Goal: Information Seeking & Learning: Learn about a topic

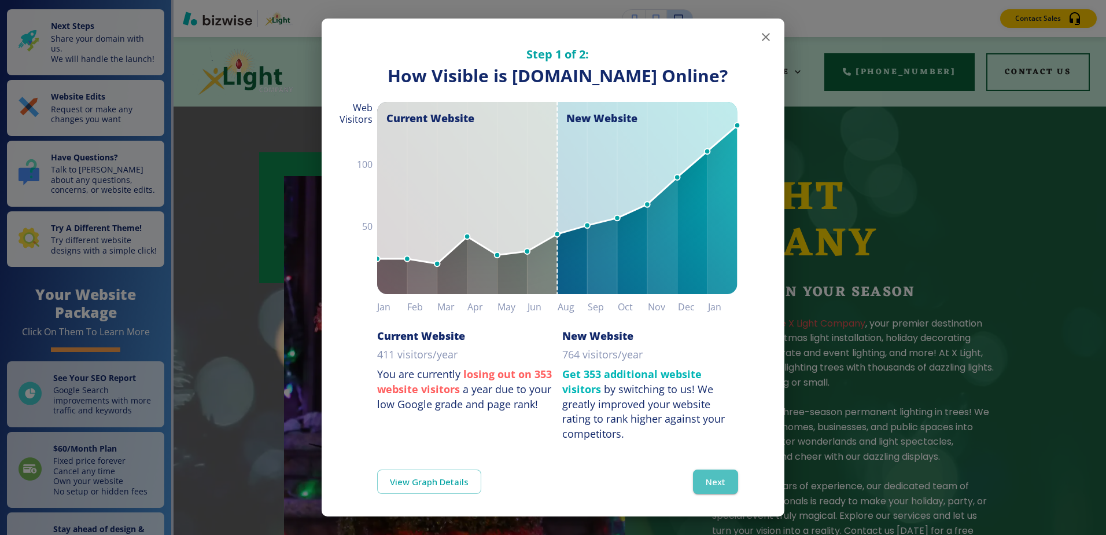
click at [702, 494] on button "Next" at bounding box center [715, 481] width 45 height 24
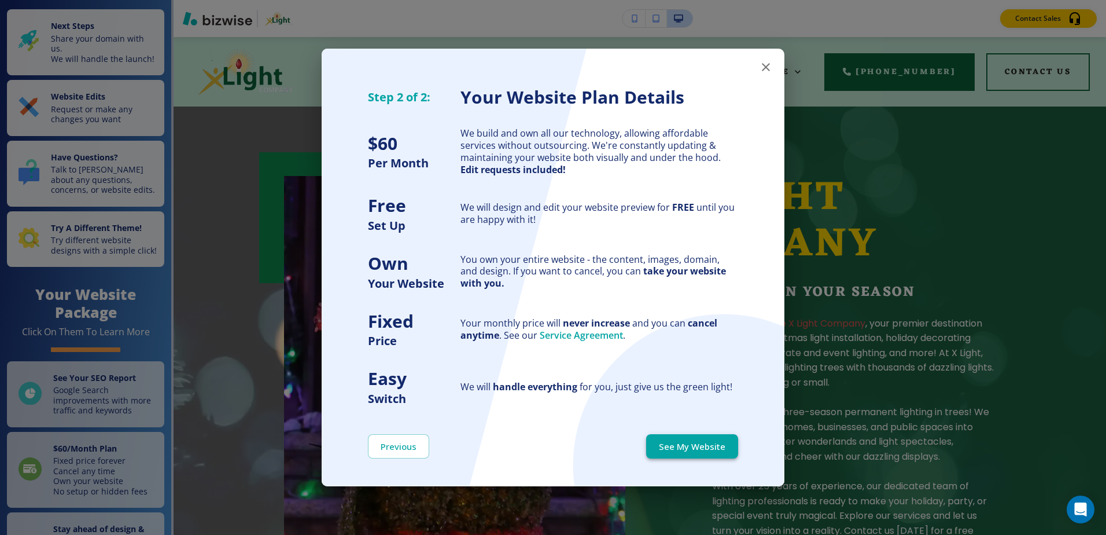
click at [706, 443] on button "See My Website" at bounding box center [692, 446] width 92 height 24
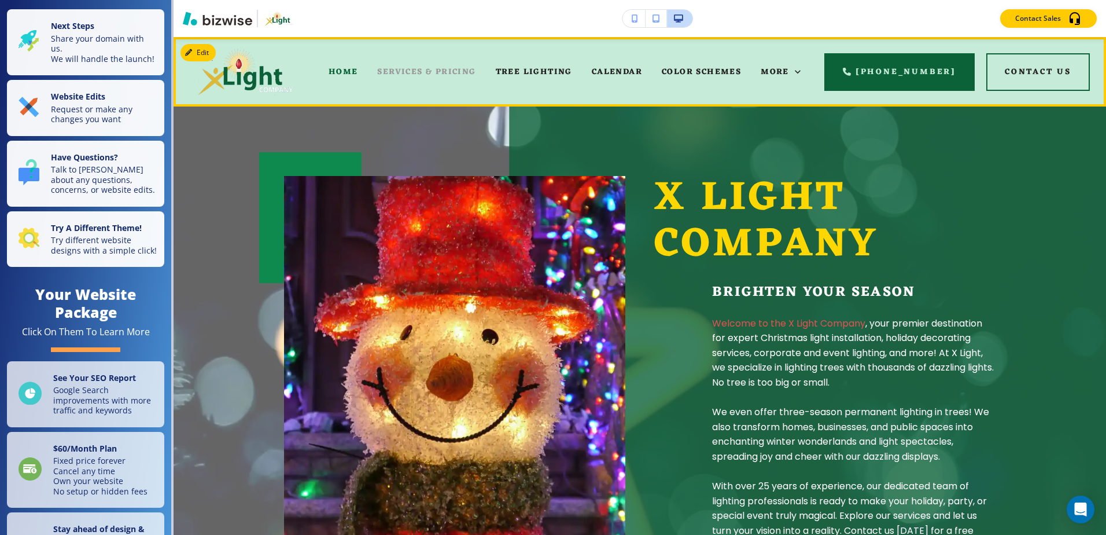
click at [425, 64] on div "SERVICES & PRICING" at bounding box center [426, 72] width 118 height 46
click at [540, 66] on span "TREE LIGHTING" at bounding box center [534, 72] width 76 height 14
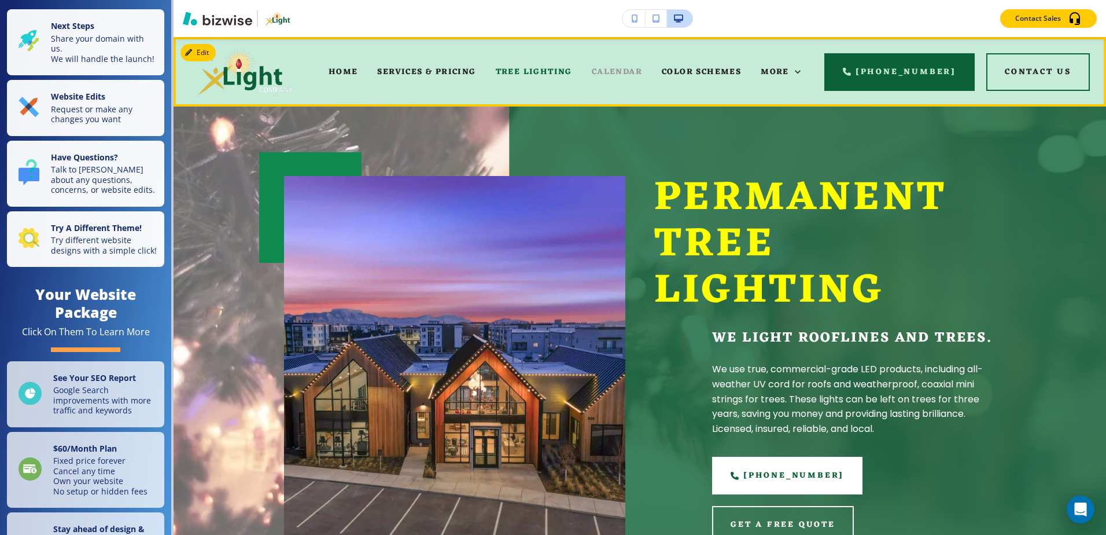
click at [637, 67] on span "CALENDAR" at bounding box center [617, 72] width 50 height 14
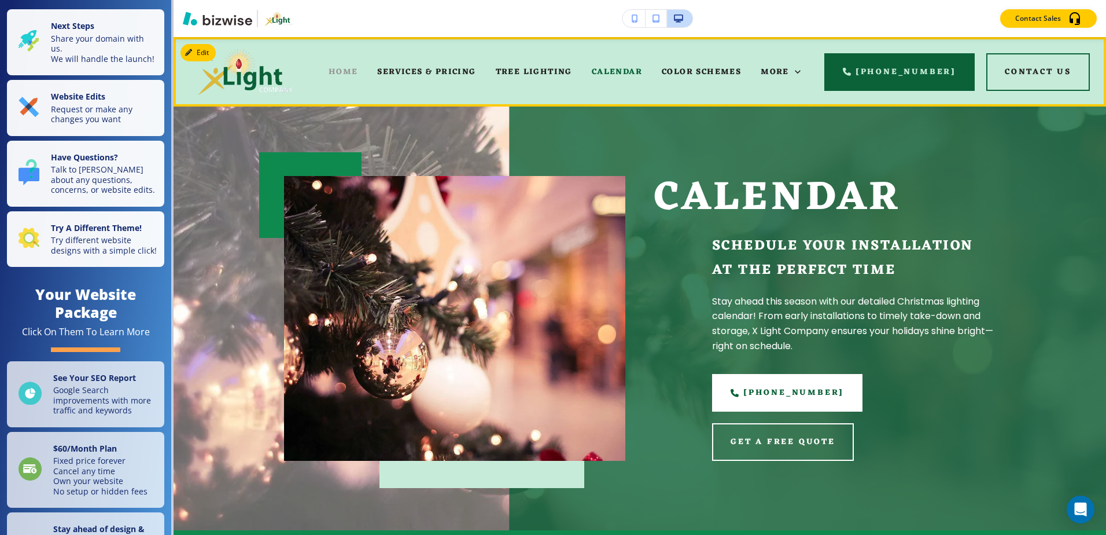
click at [353, 72] on span "HOME" at bounding box center [344, 72] width 30 height 14
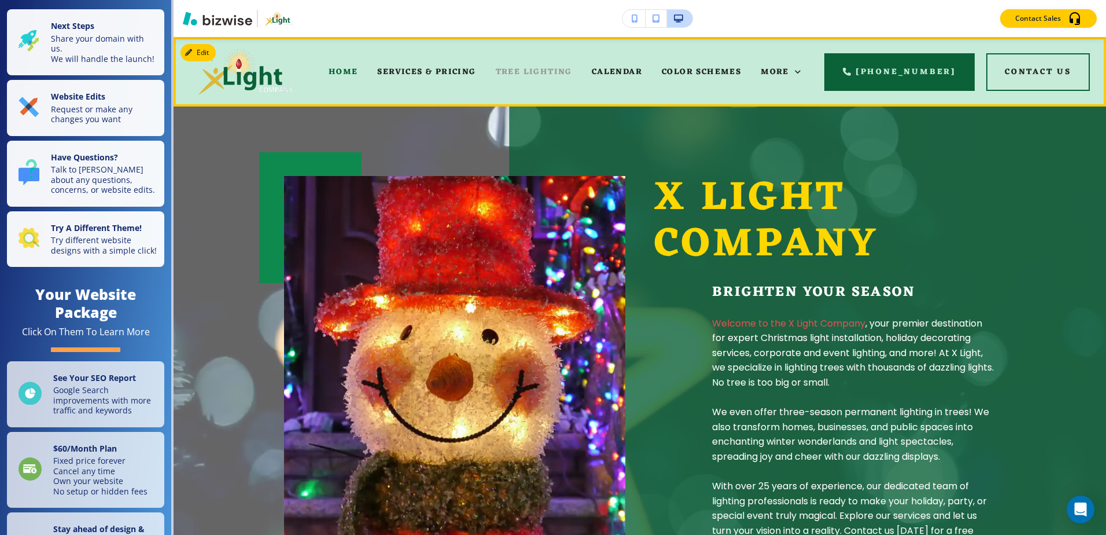
click at [552, 74] on span "TREE LIGHTING" at bounding box center [534, 72] width 76 height 14
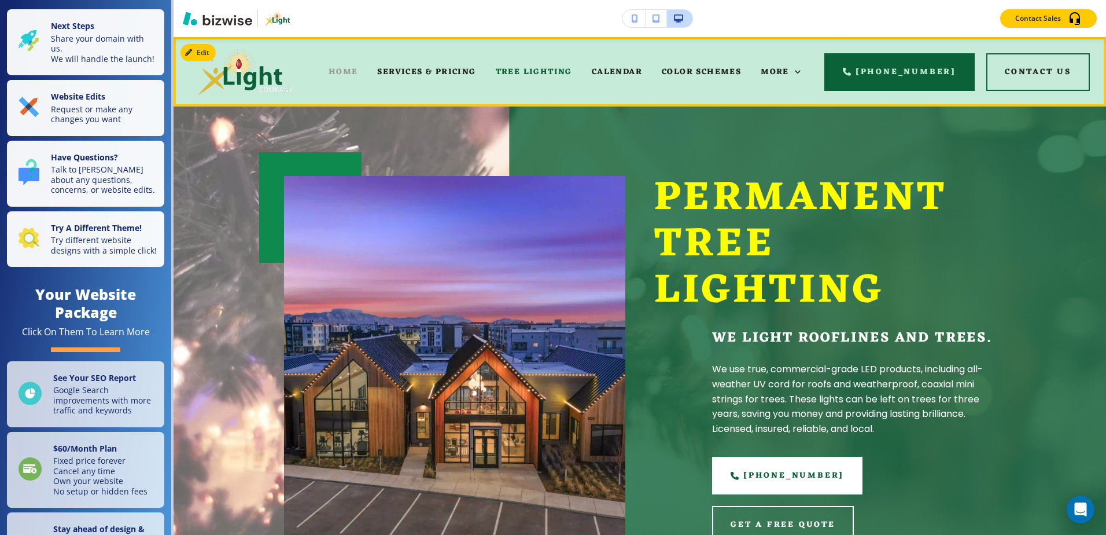
click at [358, 75] on span "HOME" at bounding box center [344, 72] width 30 height 14
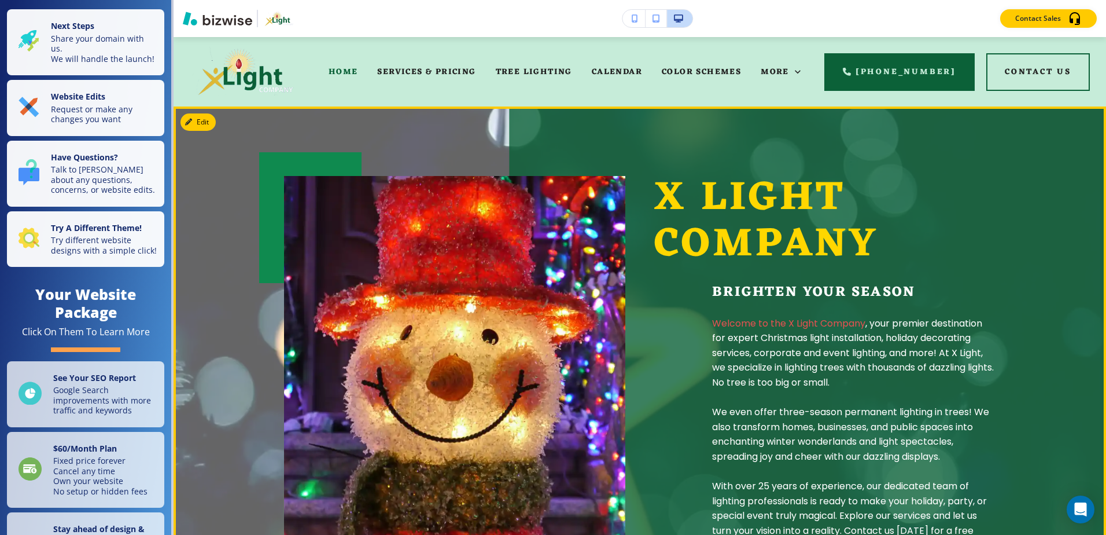
click at [468, 347] on img at bounding box center [454, 393] width 341 height 435
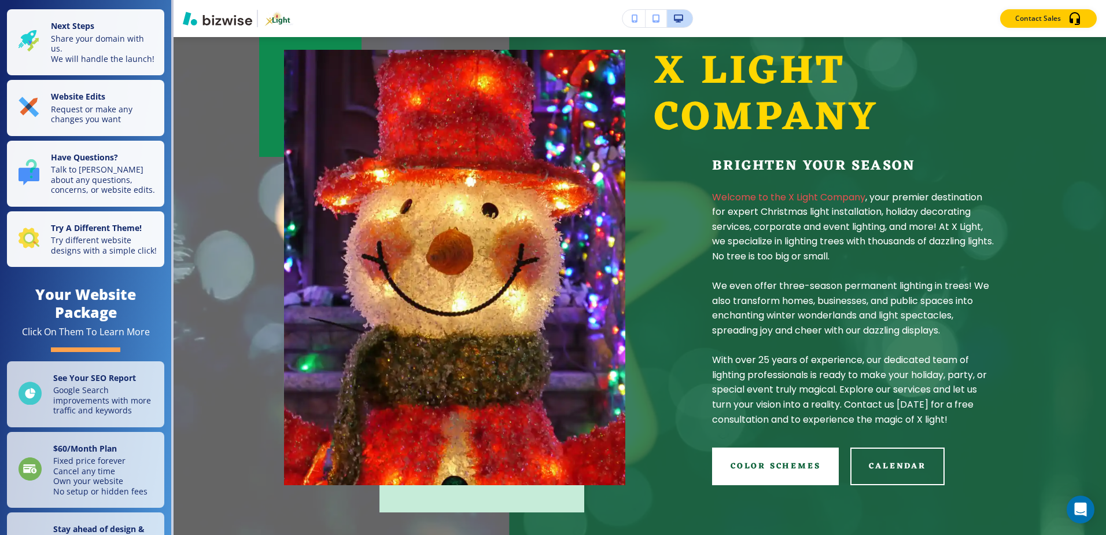
scroll to position [116, 0]
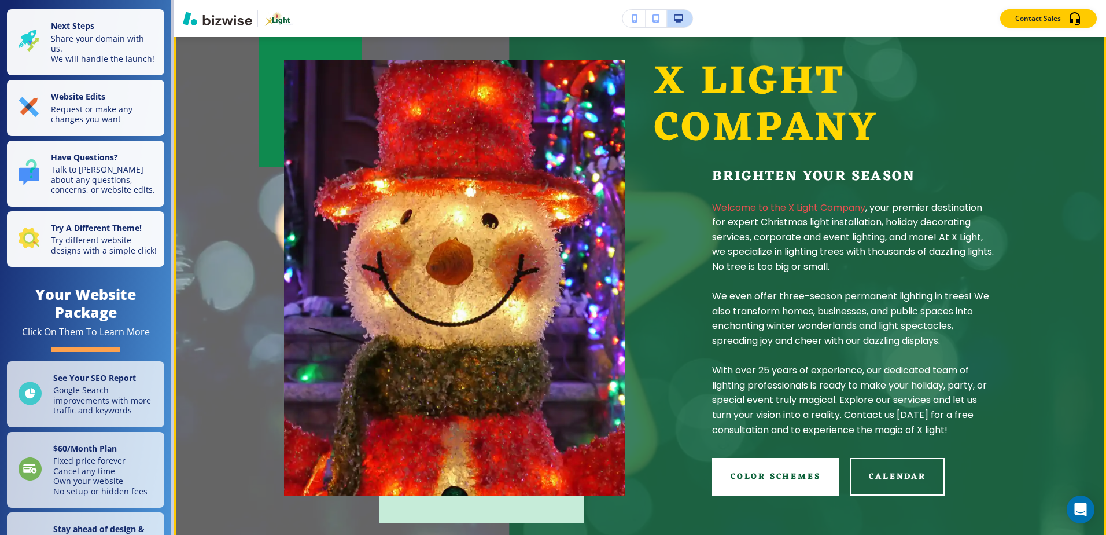
click at [778, 327] on p "We even offer three-season permanent lighting in trees! We also transform homes…" at bounding box center [854, 318] width 284 height 59
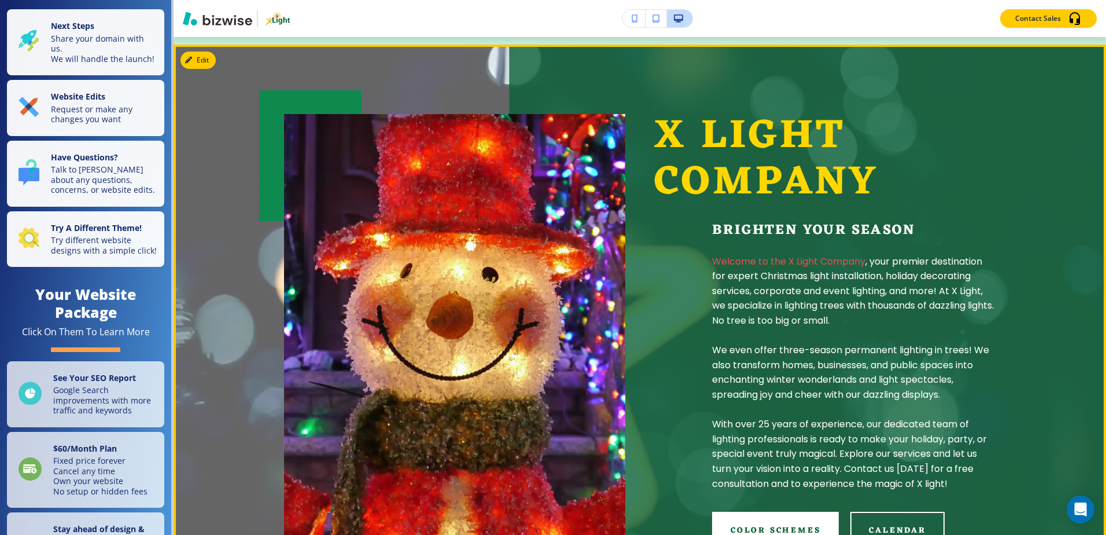
scroll to position [0, 0]
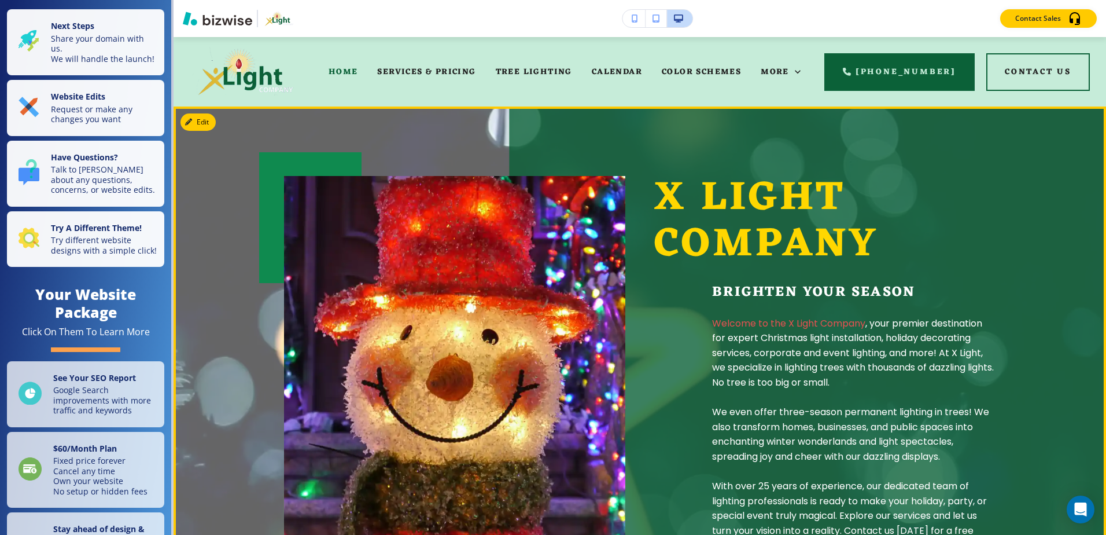
click at [454, 414] on img at bounding box center [454, 393] width 341 height 435
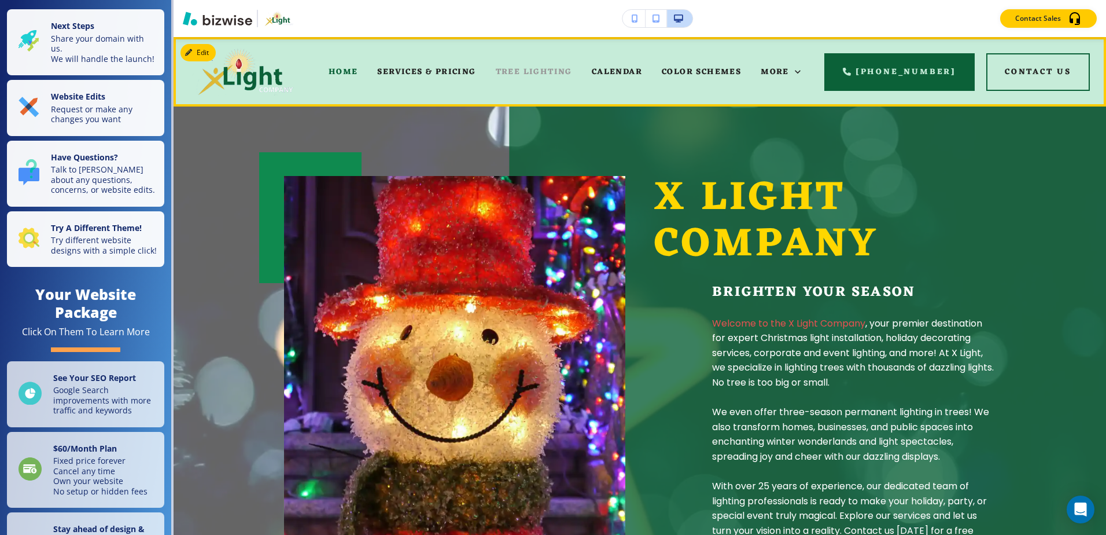
click at [543, 75] on span "TREE LIGHTING" at bounding box center [534, 72] width 76 height 14
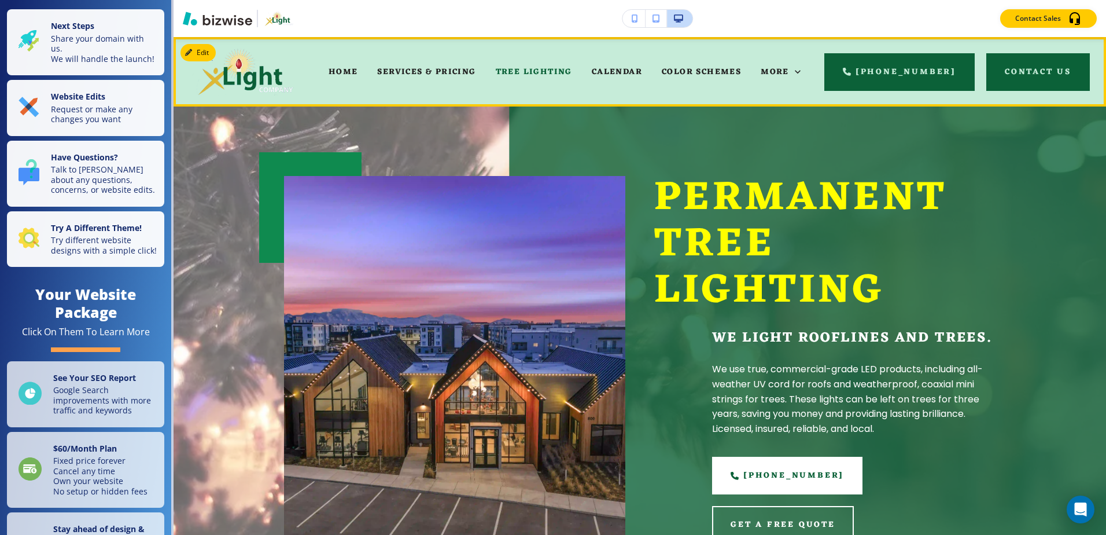
click at [1028, 68] on button "Contact Us" at bounding box center [1038, 72] width 104 height 38
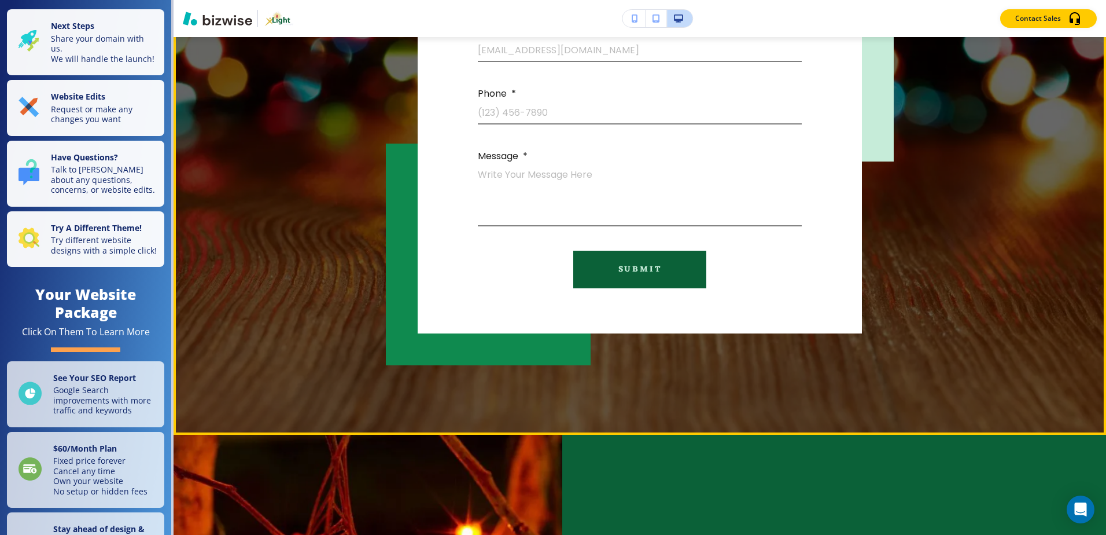
scroll to position [810, 0]
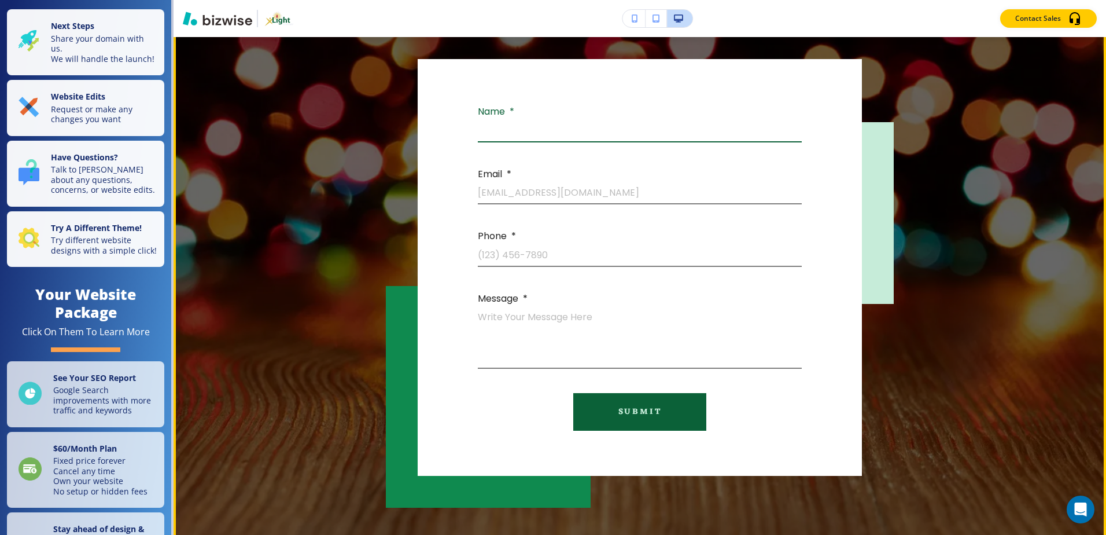
click at [503, 132] on input "Your Full Name" at bounding box center [640, 132] width 324 height 19
click at [927, 380] on div "Contact Us We want to hear from you! Please use the form here for any inquiry. …" at bounding box center [640, 194] width 741 height 768
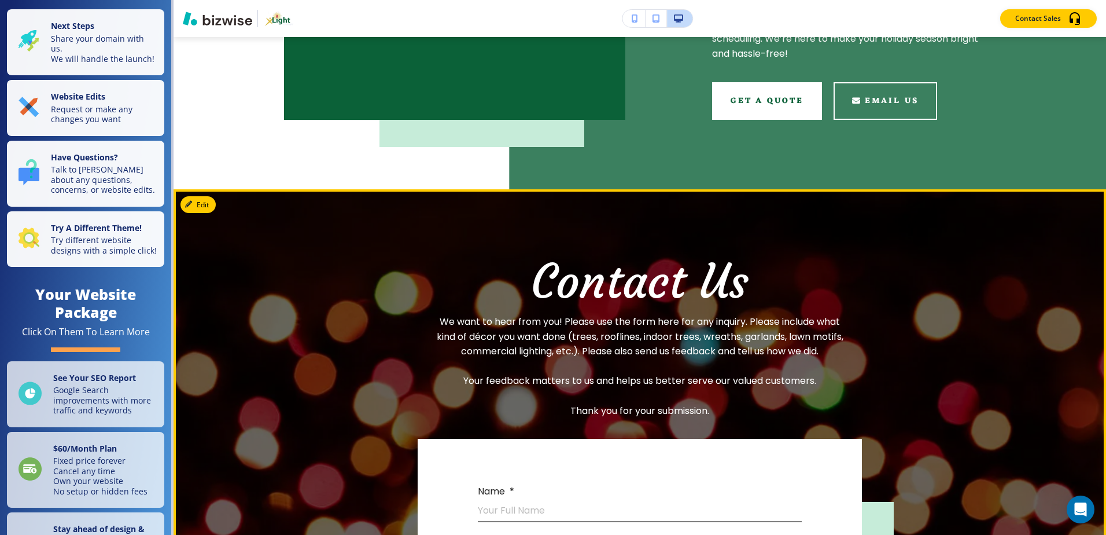
scroll to position [289, 0]
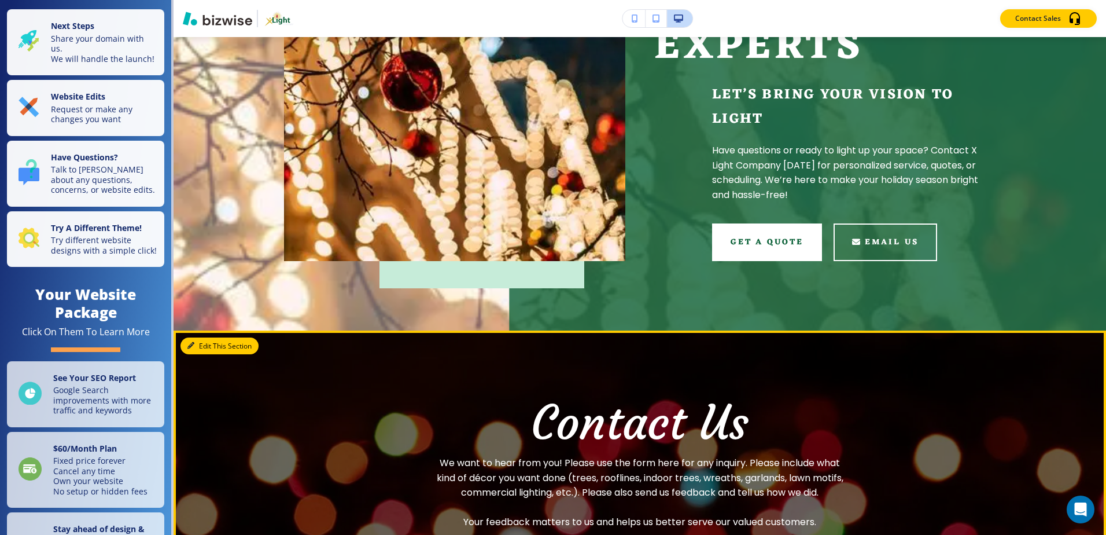
click at [231, 348] on button "Edit This Section" at bounding box center [220, 345] width 78 height 17
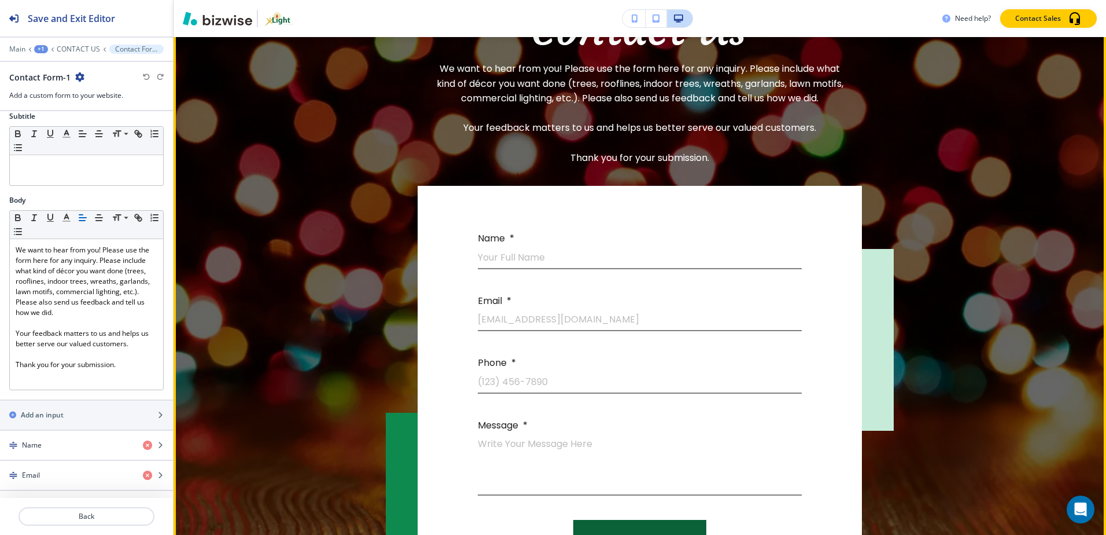
scroll to position [698, 0]
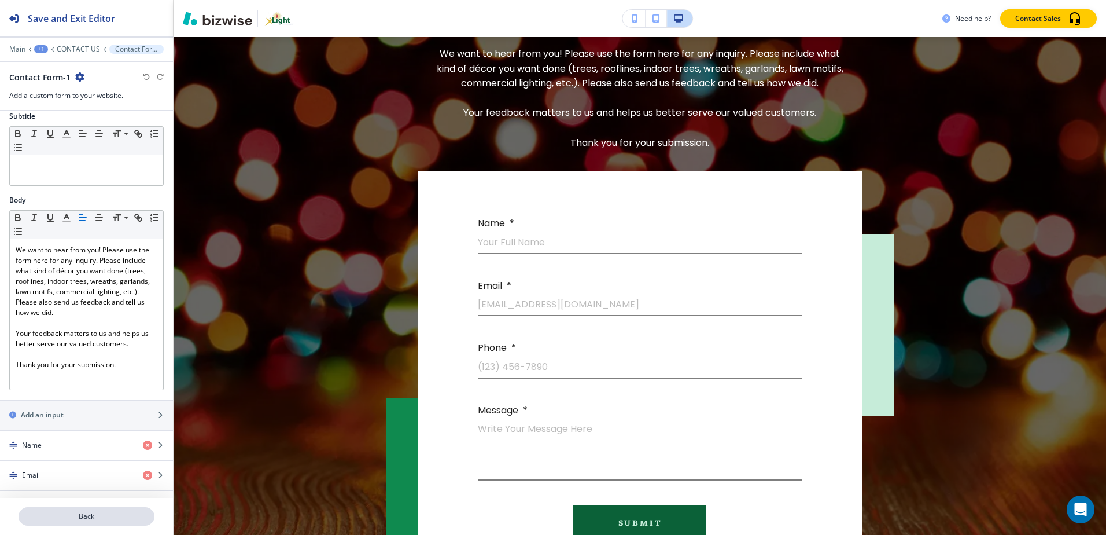
click at [75, 518] on p "Back" at bounding box center [87, 516] width 134 height 10
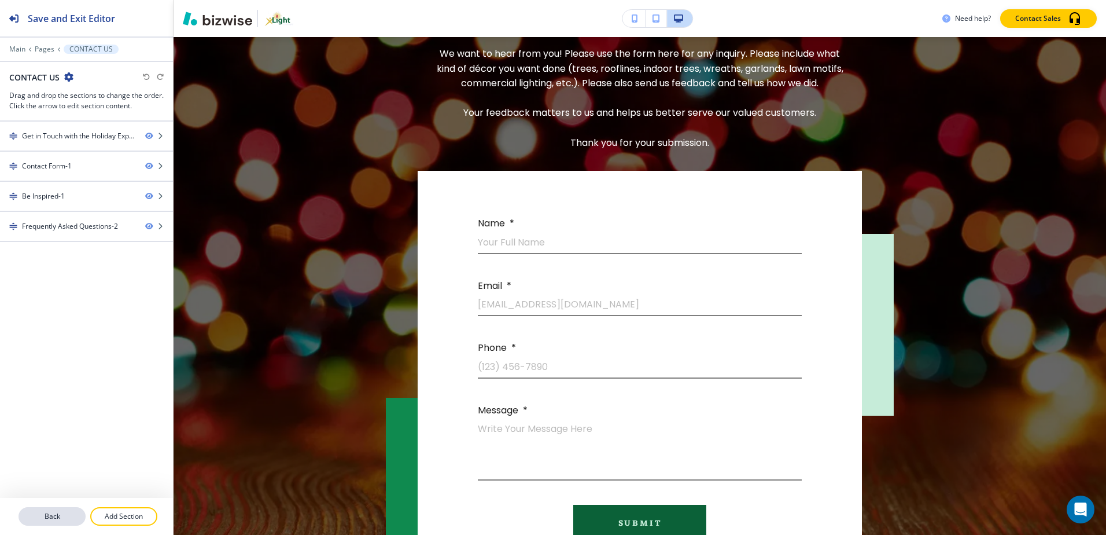
click at [64, 518] on p "Back" at bounding box center [52, 516] width 65 height 10
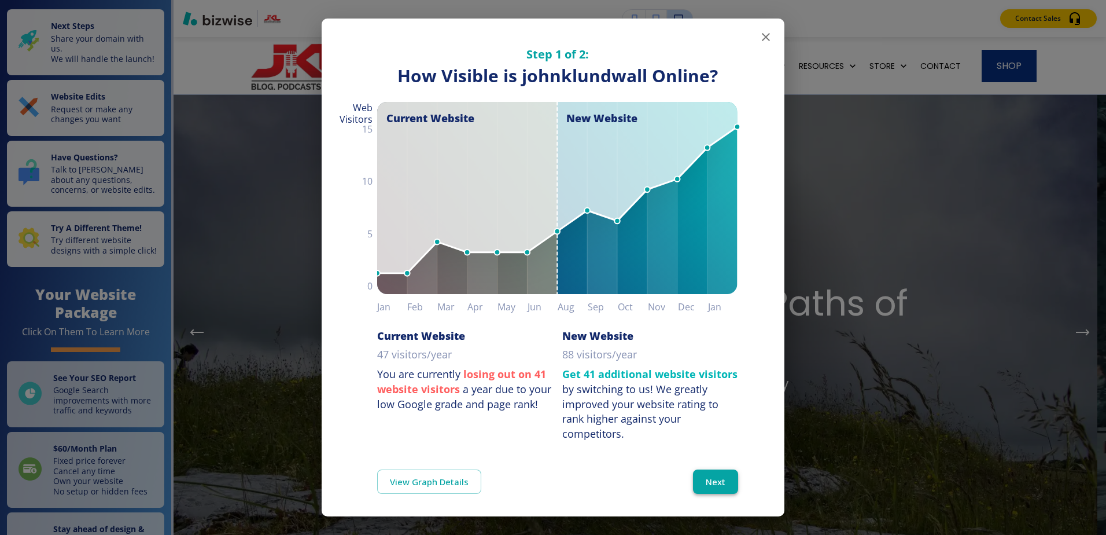
click at [709, 472] on button "Next" at bounding box center [715, 481] width 45 height 24
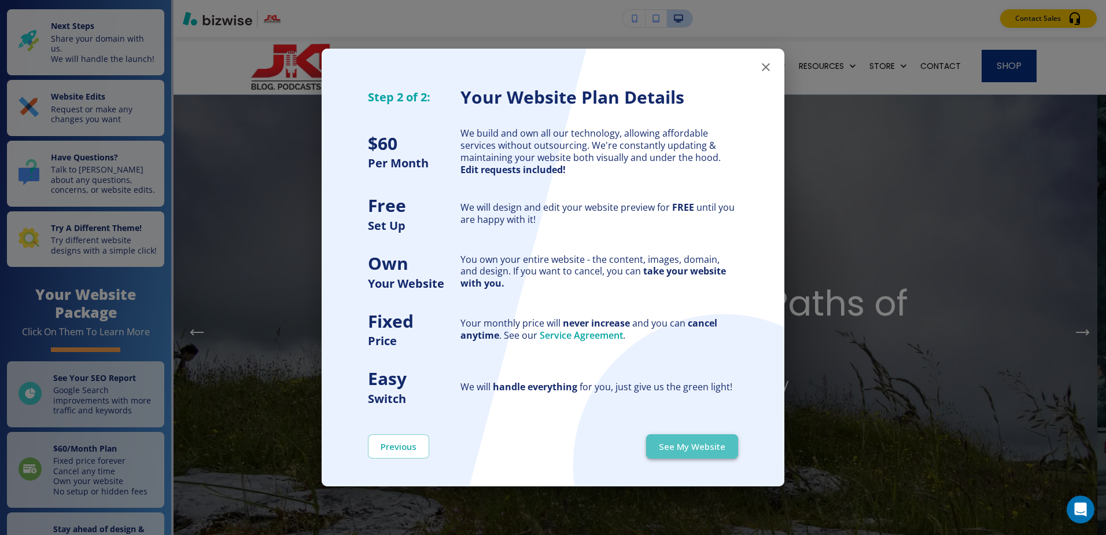
click at [716, 447] on button "See My Website" at bounding box center [692, 446] width 92 height 24
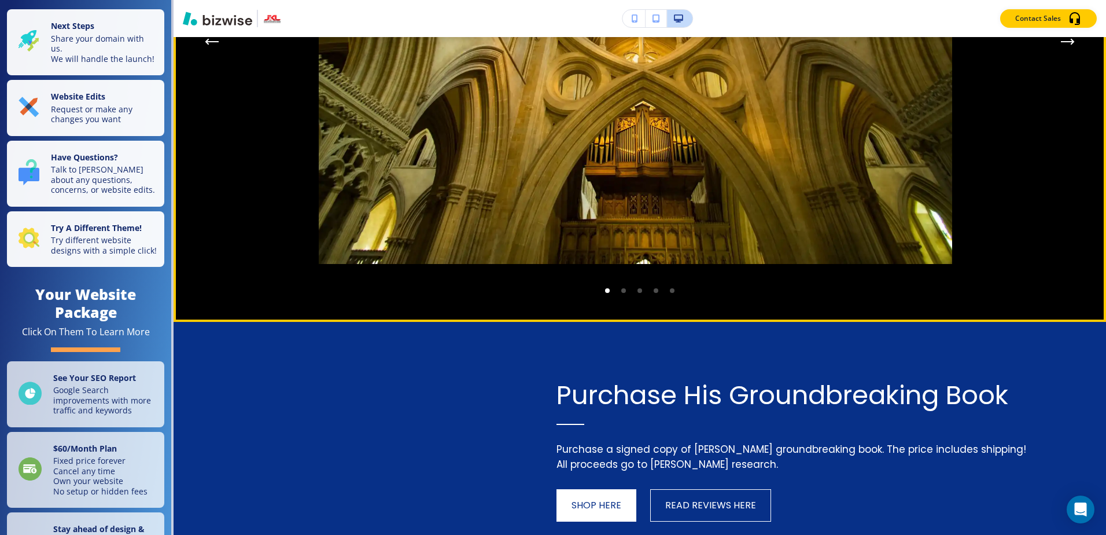
scroll to position [1446, 0]
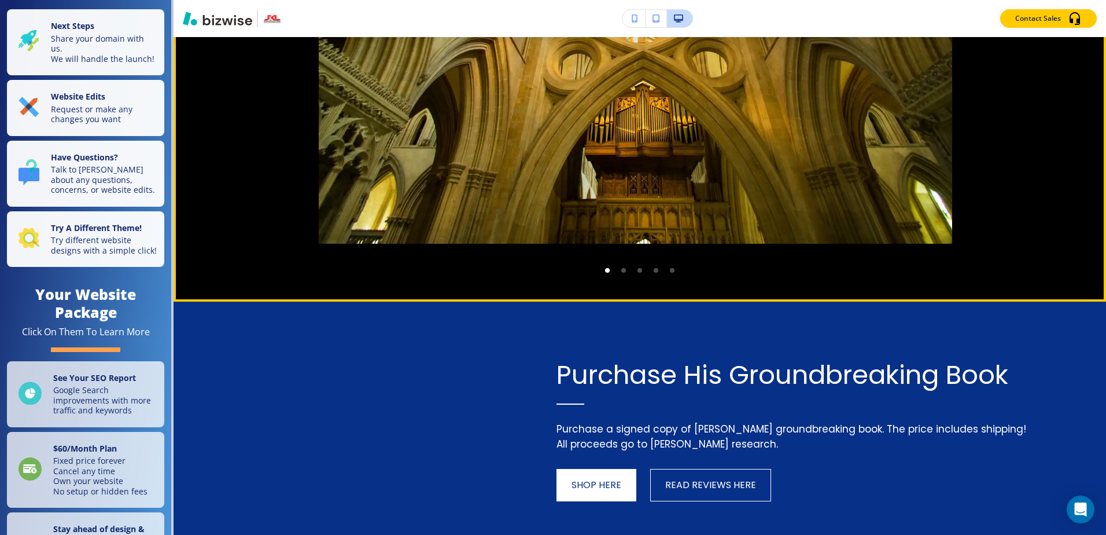
click at [1061, 25] on icon "Next Gallery Image" at bounding box center [1068, 21] width 14 height 7
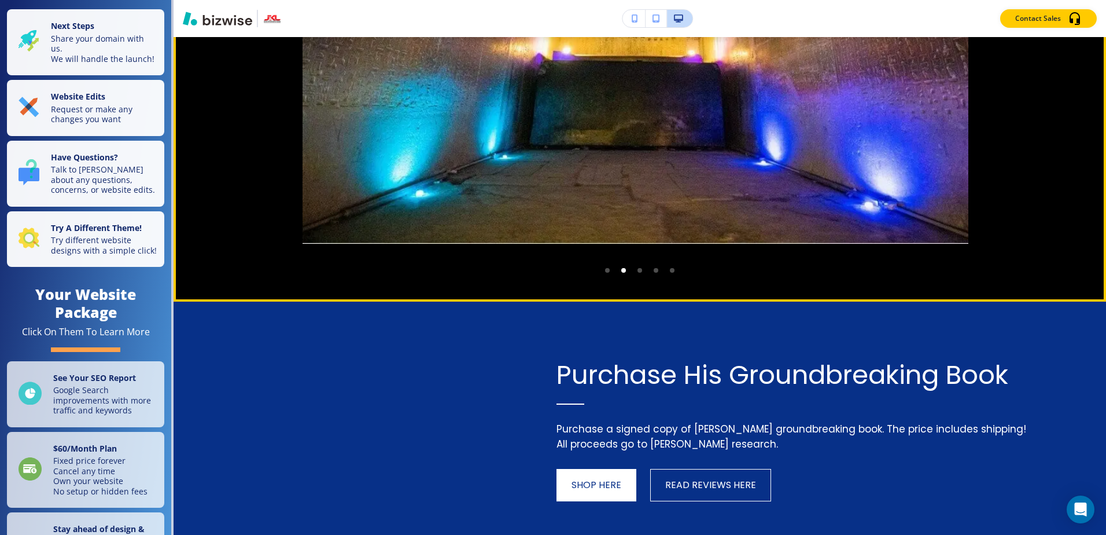
click at [1061, 25] on icon "Next Gallery Image" at bounding box center [1068, 21] width 14 height 7
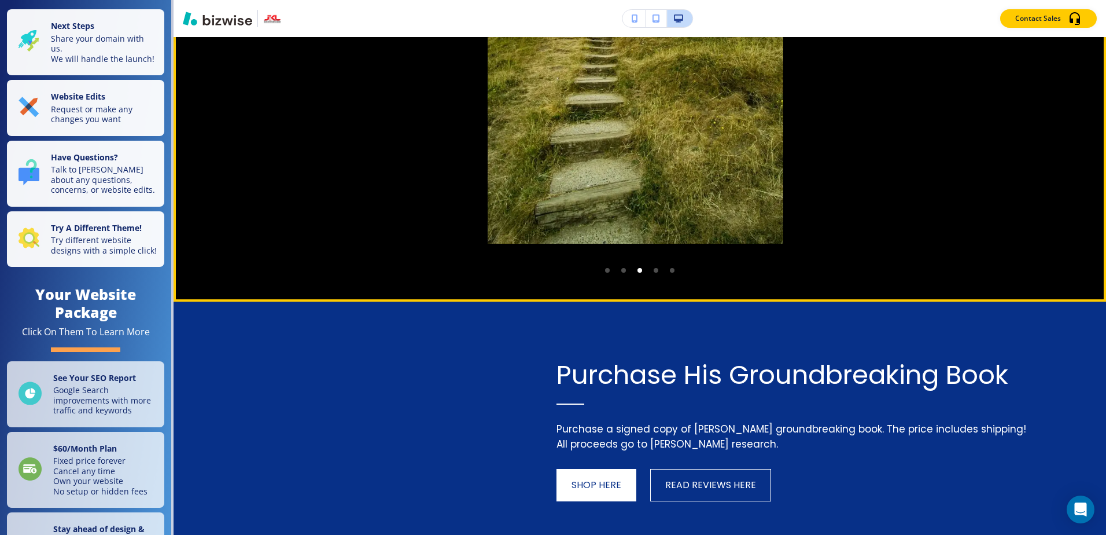
click at [1061, 25] on icon "Next Gallery Image" at bounding box center [1068, 21] width 14 height 7
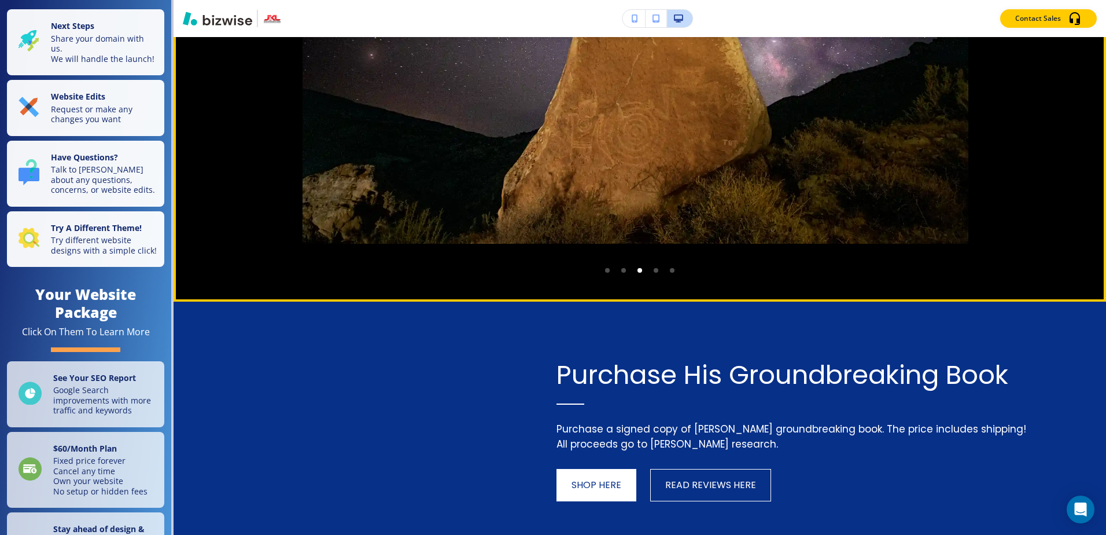
click at [1061, 25] on icon "Next Gallery Image" at bounding box center [1068, 21] width 14 height 7
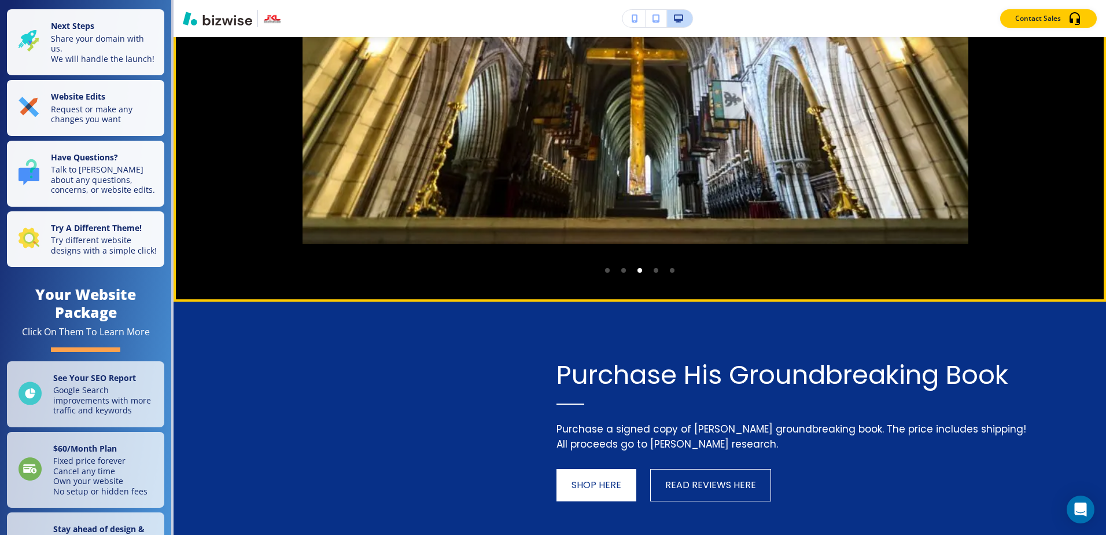
click at [1061, 25] on icon "Next Gallery Image" at bounding box center [1068, 21] width 14 height 7
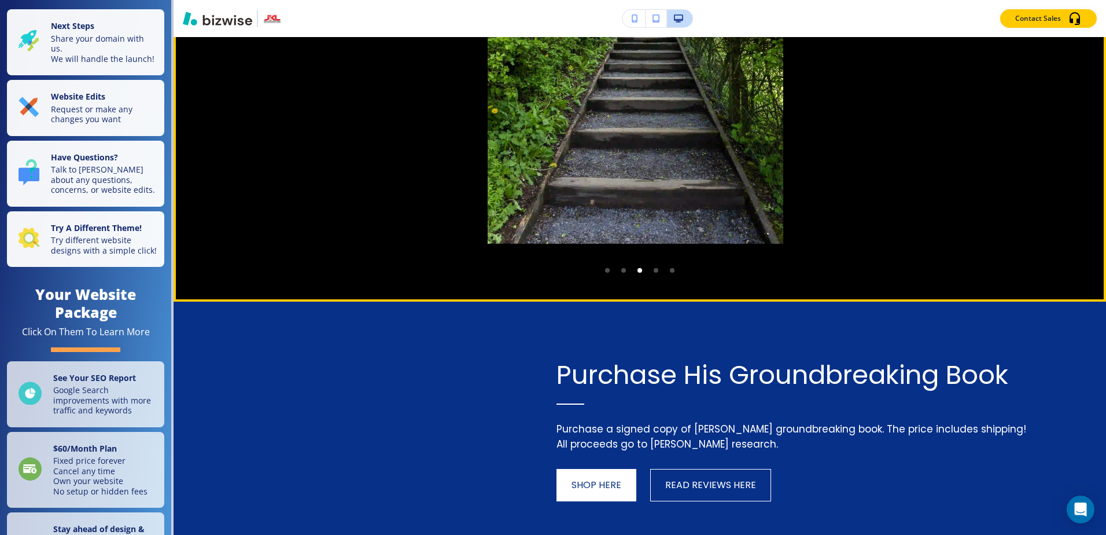
click at [1061, 25] on icon "Next Gallery Image" at bounding box center [1068, 21] width 14 height 7
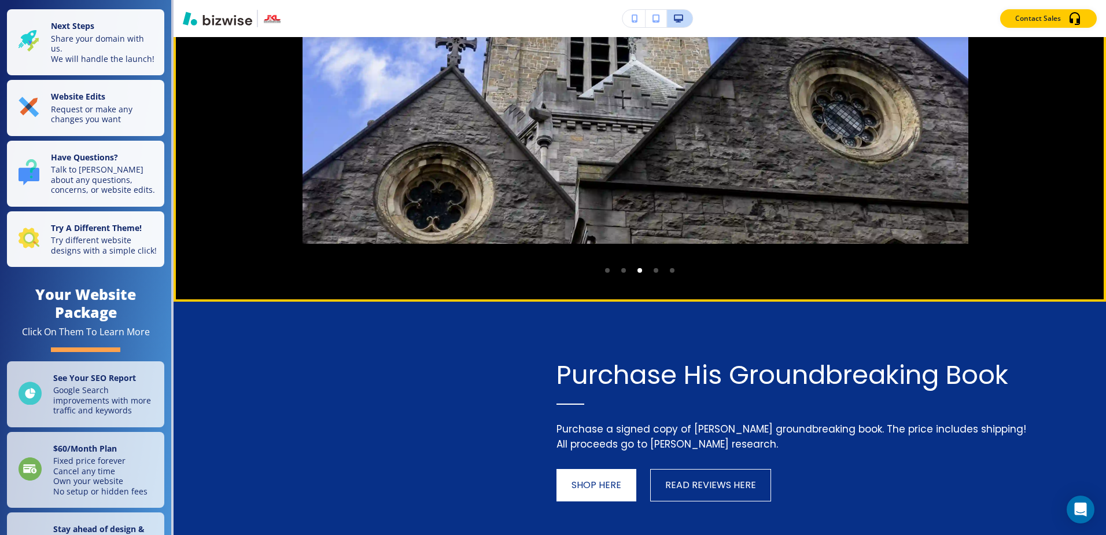
click at [1061, 25] on icon "Next Gallery Image" at bounding box center [1068, 21] width 14 height 7
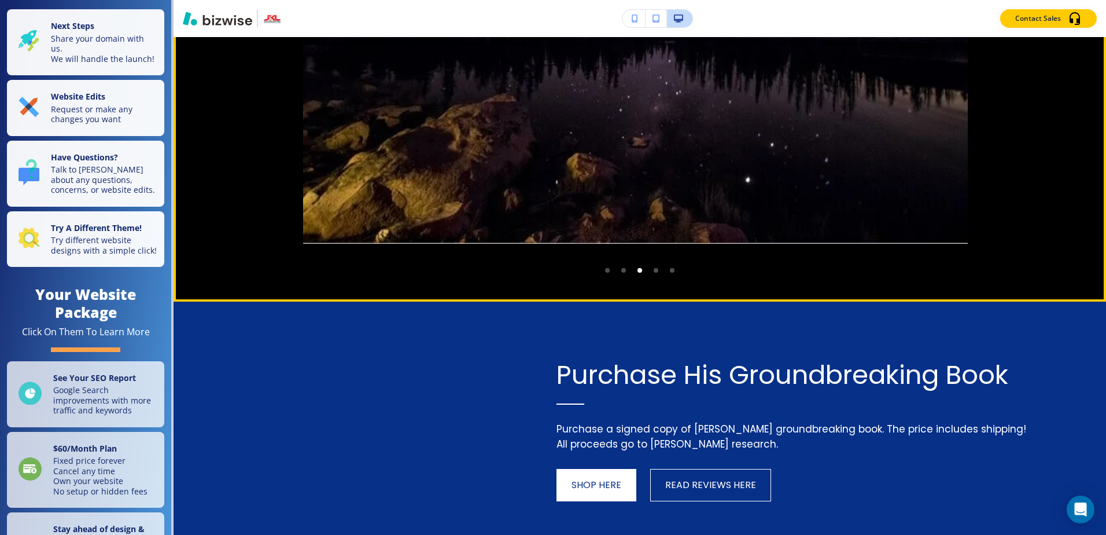
click at [1061, 25] on icon "Next Gallery Image" at bounding box center [1068, 21] width 14 height 7
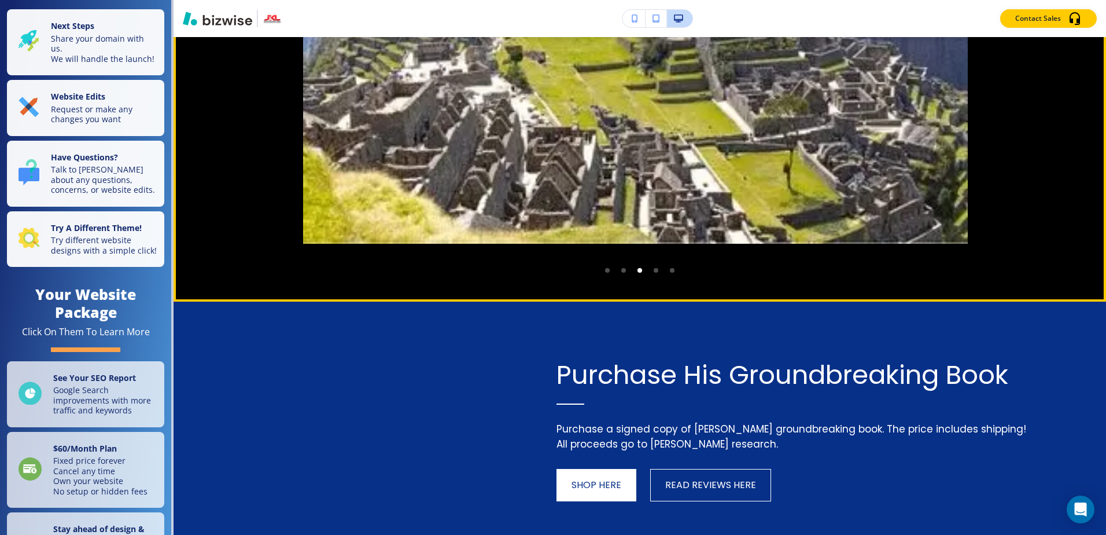
click at [1061, 25] on icon "Next Gallery Image" at bounding box center [1068, 21] width 14 height 7
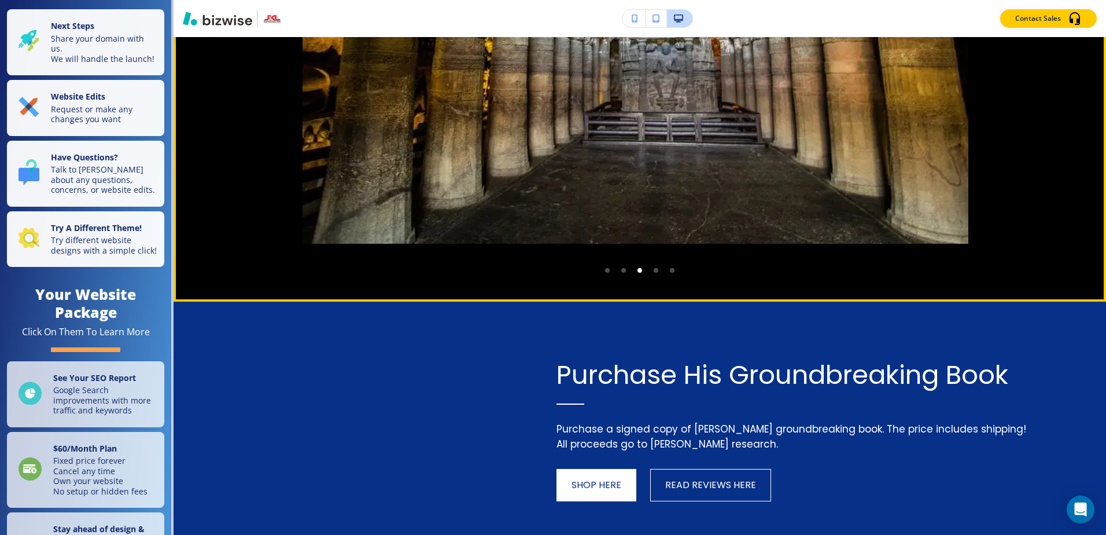
click at [1061, 25] on icon "Next Gallery Image" at bounding box center [1068, 21] width 14 height 7
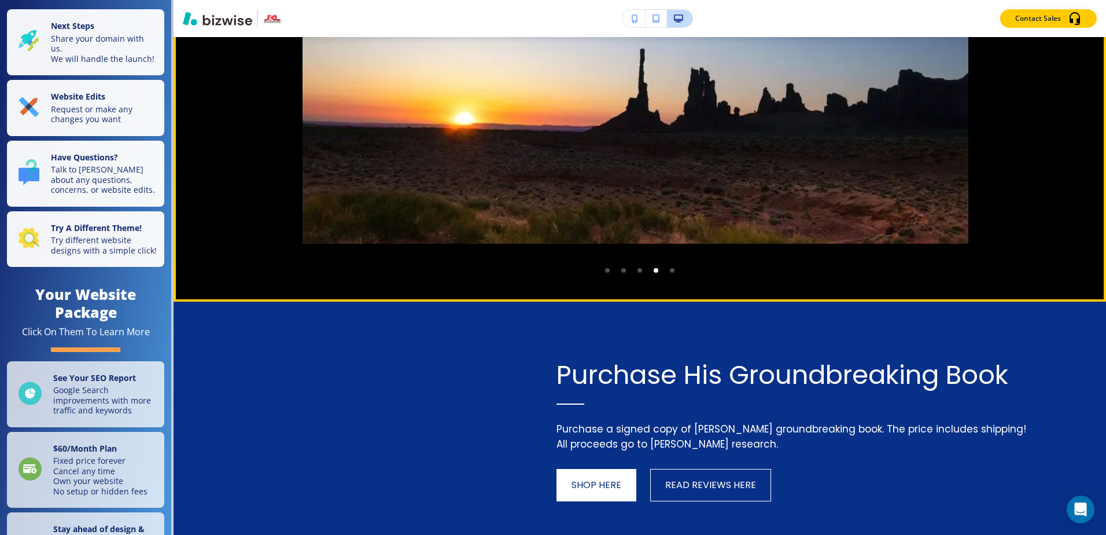
click at [1061, 25] on icon "Next Gallery Image" at bounding box center [1068, 21] width 14 height 7
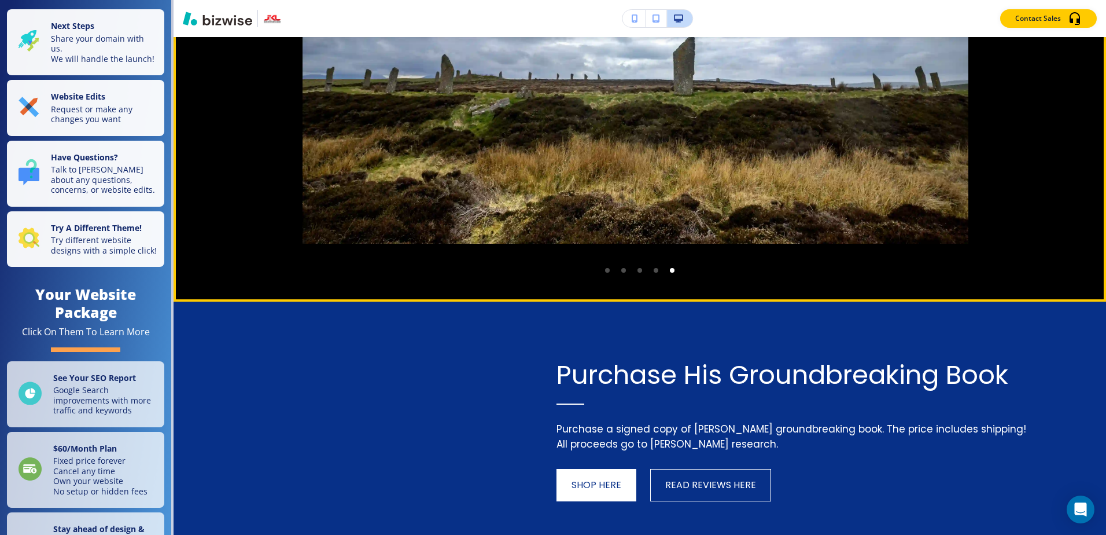
click at [1061, 25] on icon "Next Gallery Image" at bounding box center [1068, 21] width 14 height 7
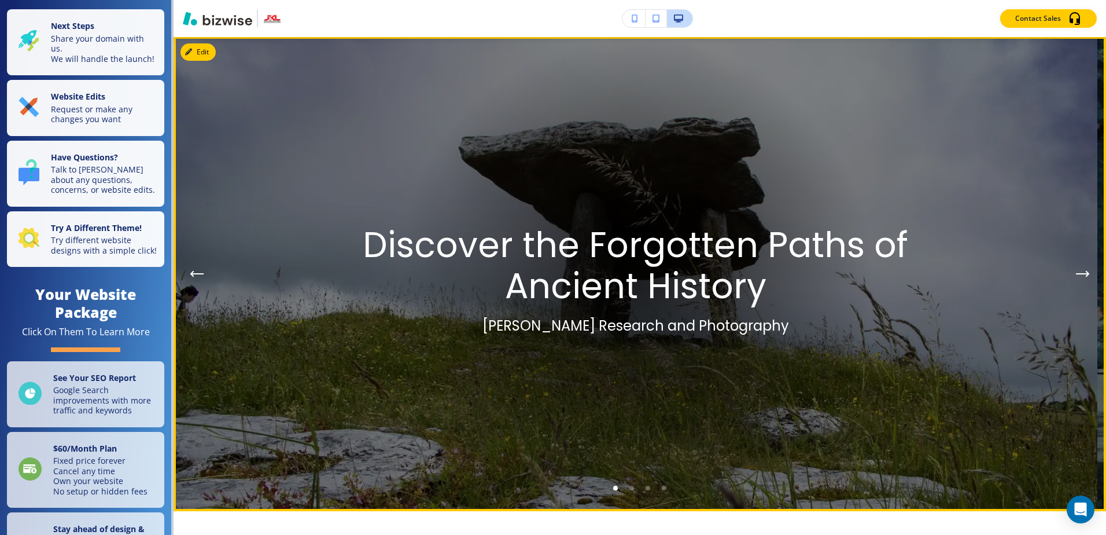
scroll to position [0, 0]
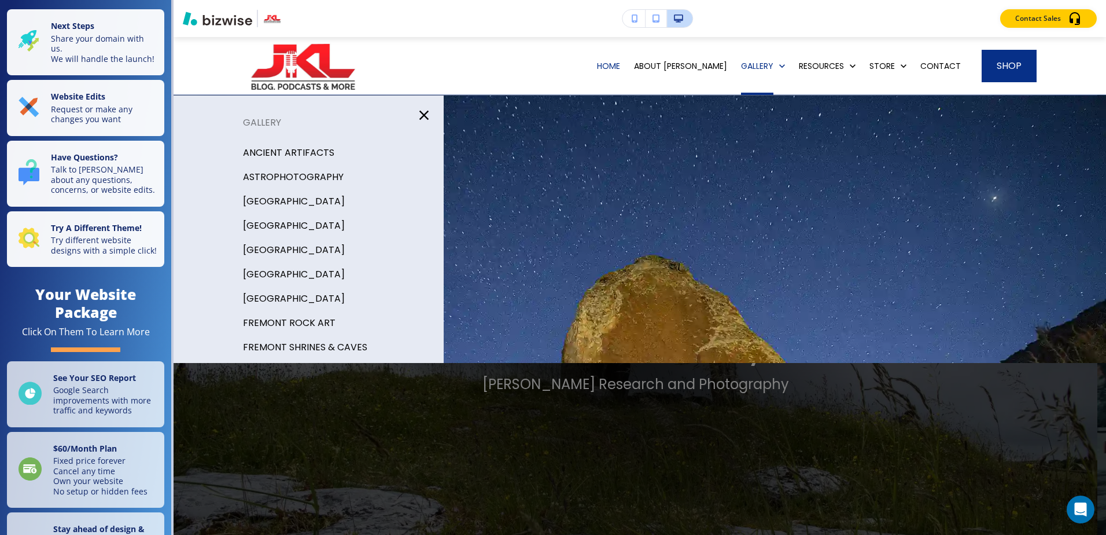
click at [267, 246] on p "[GEOGRAPHIC_DATA]" at bounding box center [294, 249] width 102 height 17
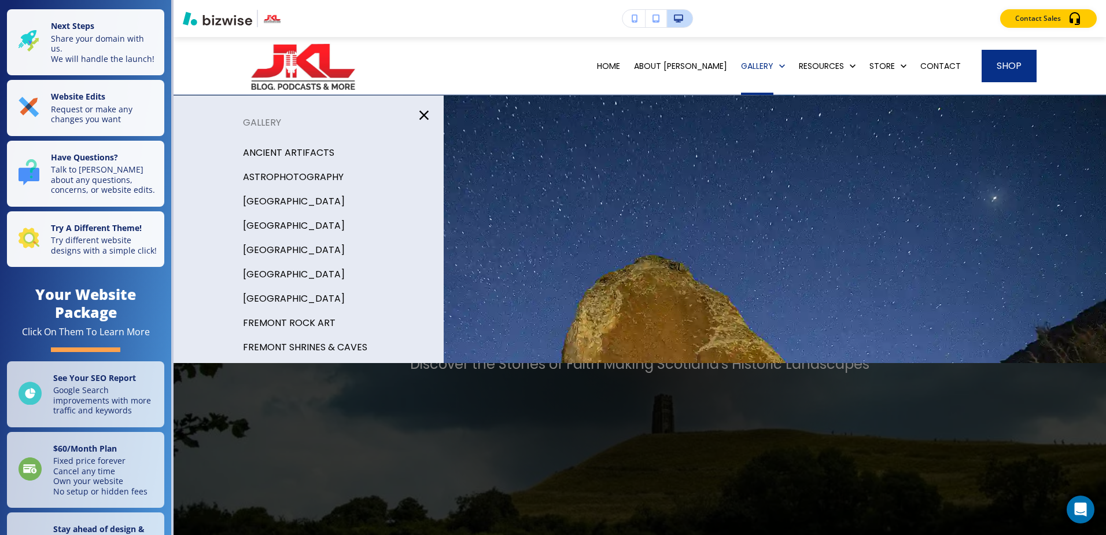
click at [288, 179] on p "ASTROPHOTOGRAPHY" at bounding box center [293, 176] width 101 height 17
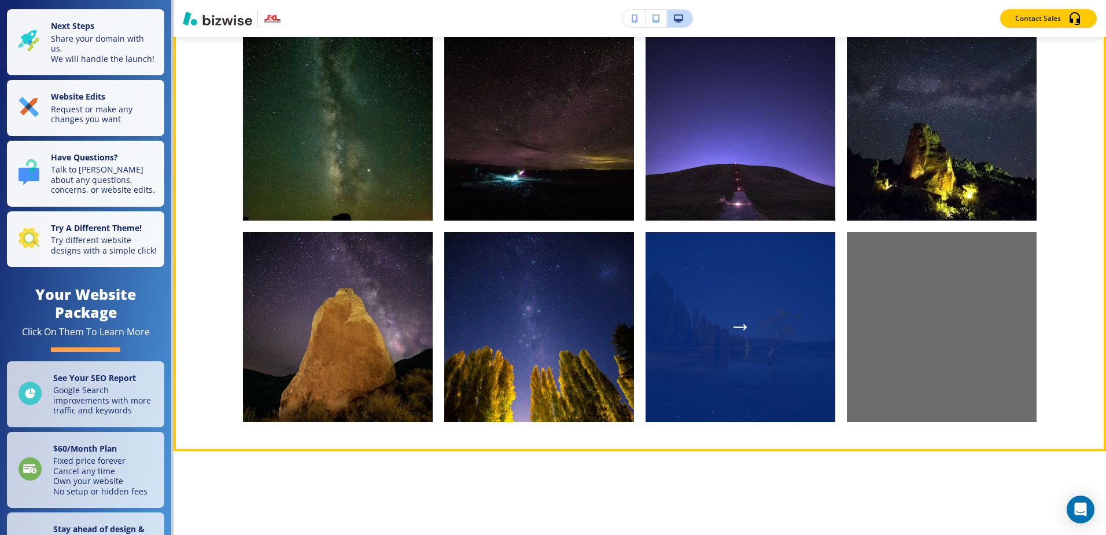
scroll to position [1446, 0]
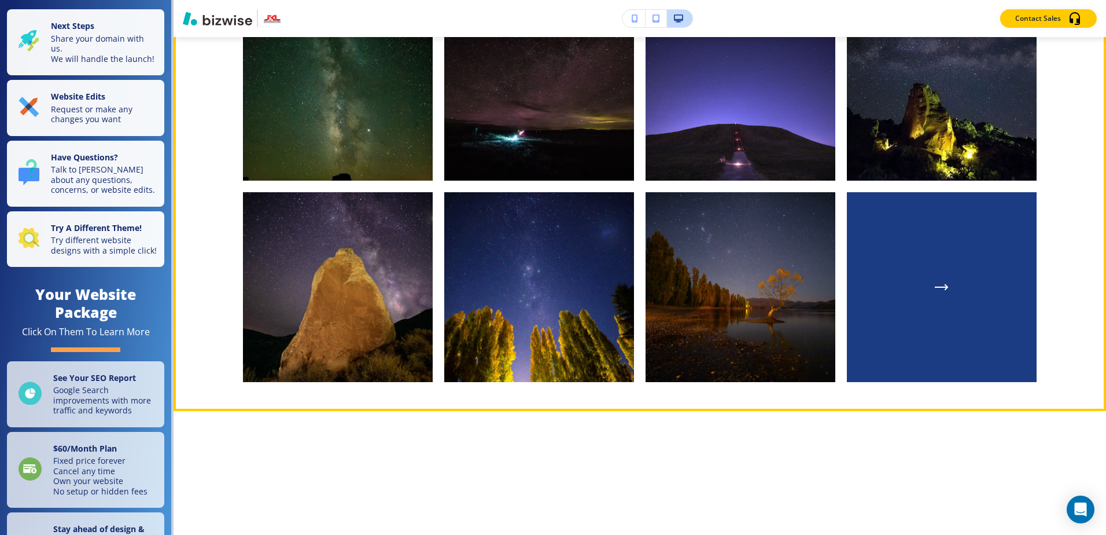
click at [897, 311] on div "button" at bounding box center [942, 287] width 190 height 190
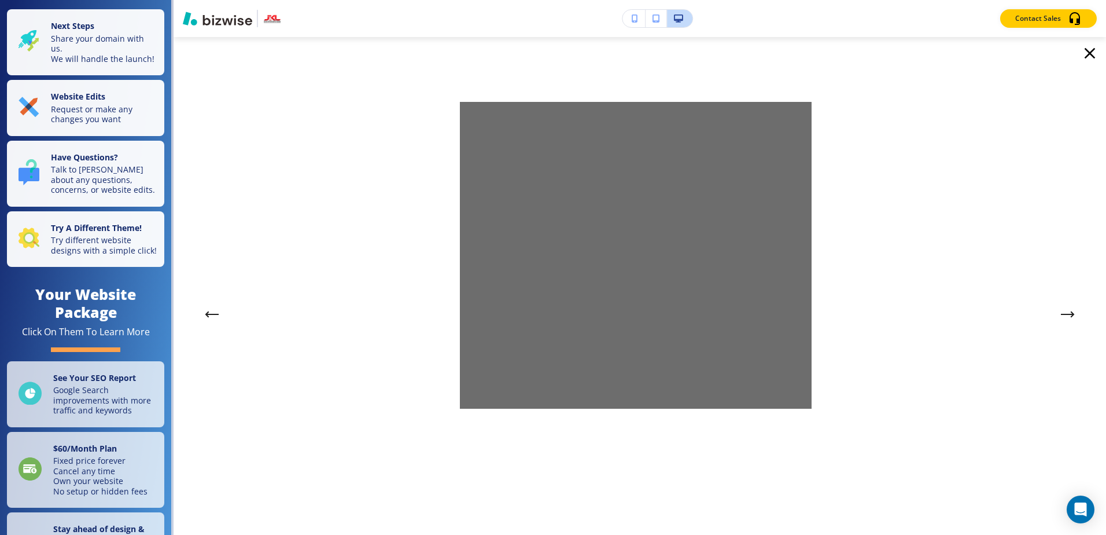
click at [218, 311] on icon "Previous Gallery Image" at bounding box center [212, 314] width 14 height 7
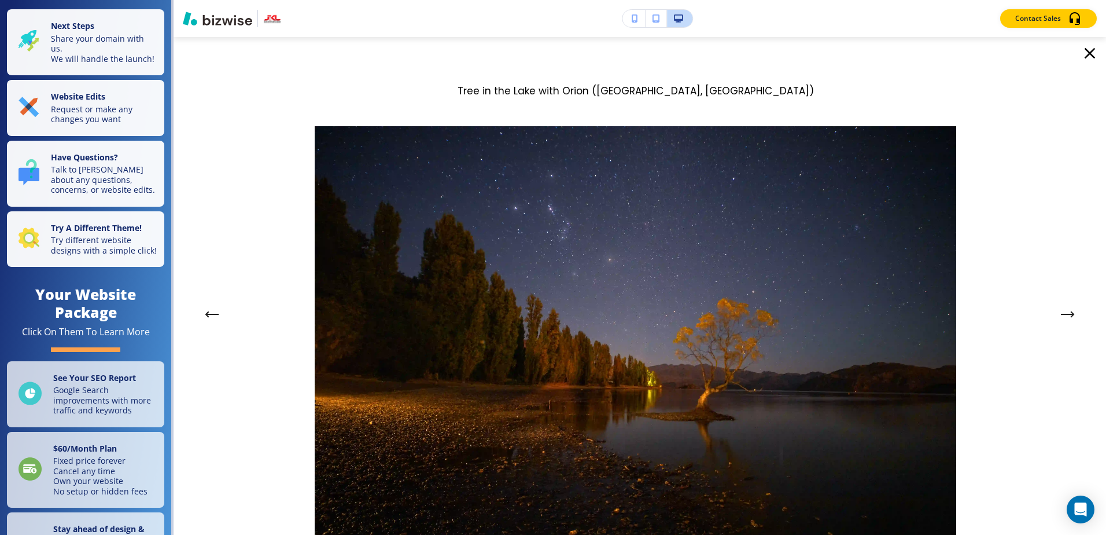
click at [608, 324] on img at bounding box center [636, 340] width 642 height 428
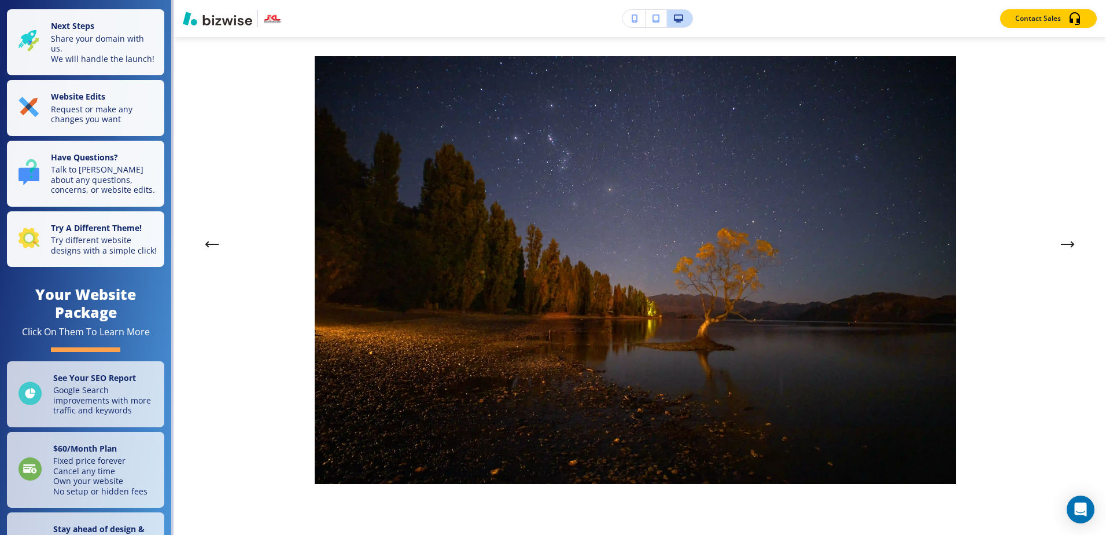
scroll to position [77, 0]
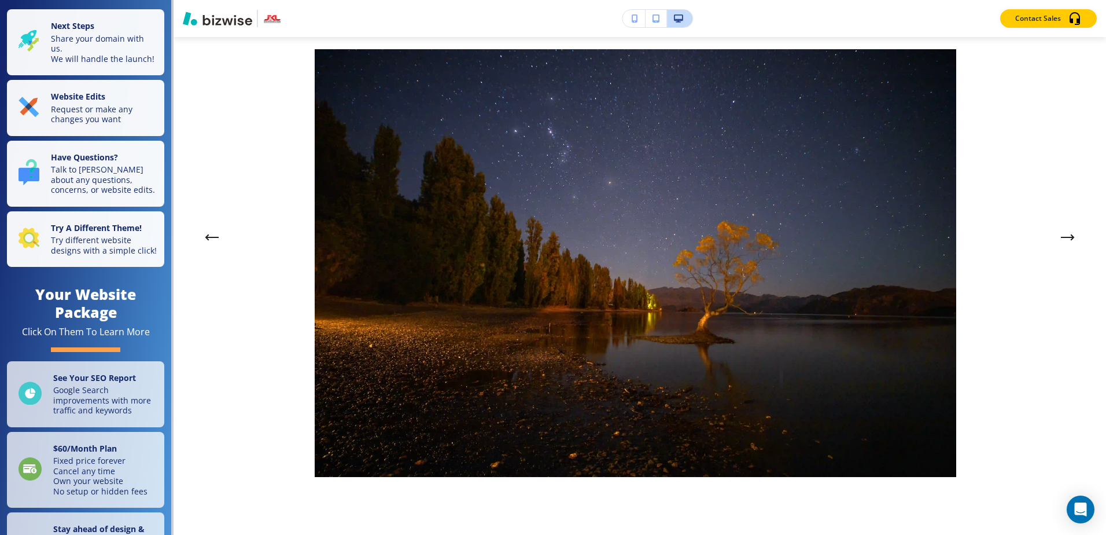
click at [606, 324] on img at bounding box center [636, 263] width 642 height 428
click at [212, 240] on icon "Previous Gallery Image" at bounding box center [212, 237] width 14 height 7
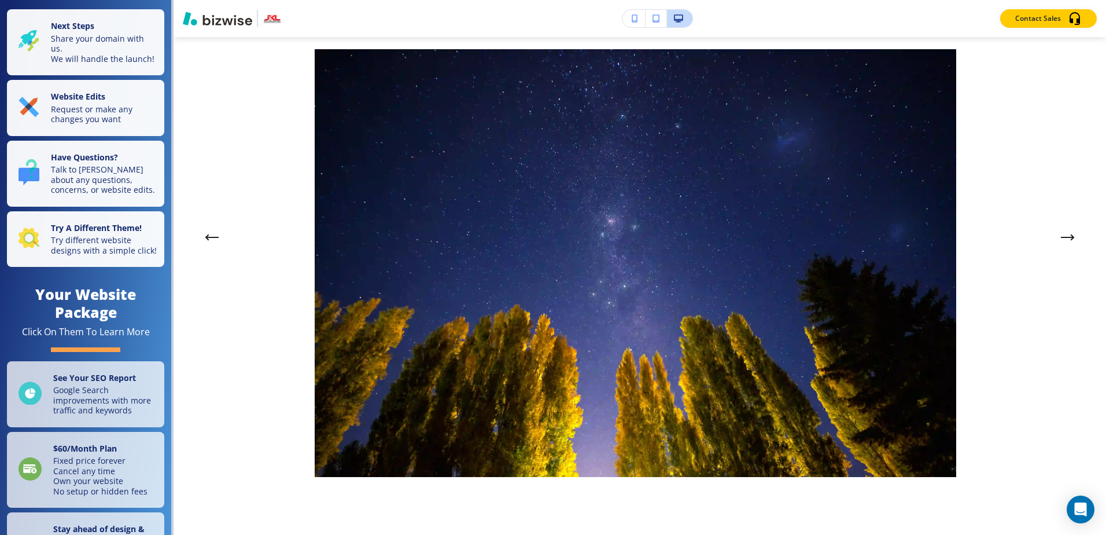
click at [212, 240] on icon "Previous Gallery Image" at bounding box center [212, 237] width 14 height 7
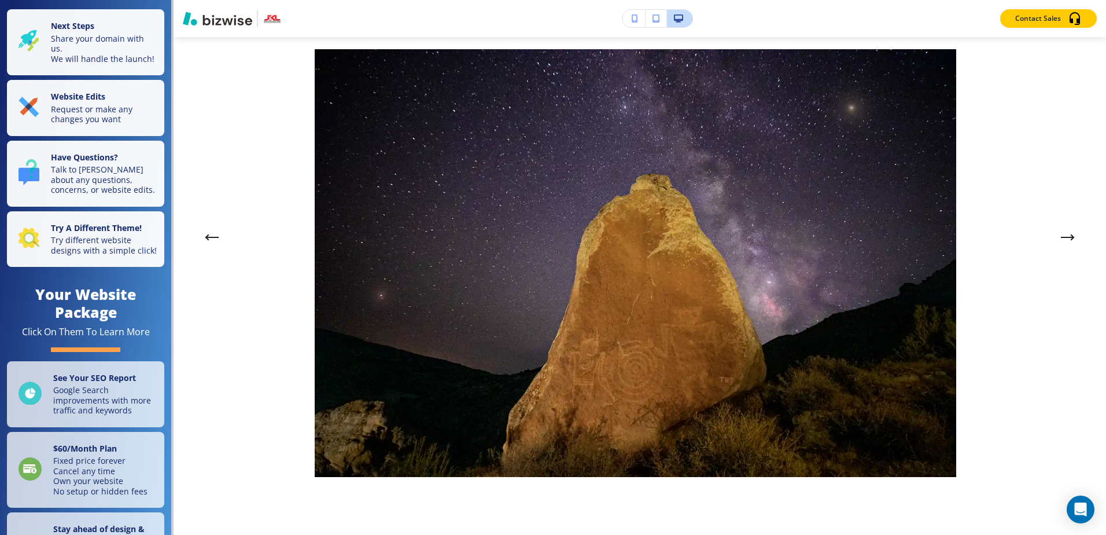
click at [212, 240] on icon "Previous Gallery Image" at bounding box center [212, 237] width 14 height 7
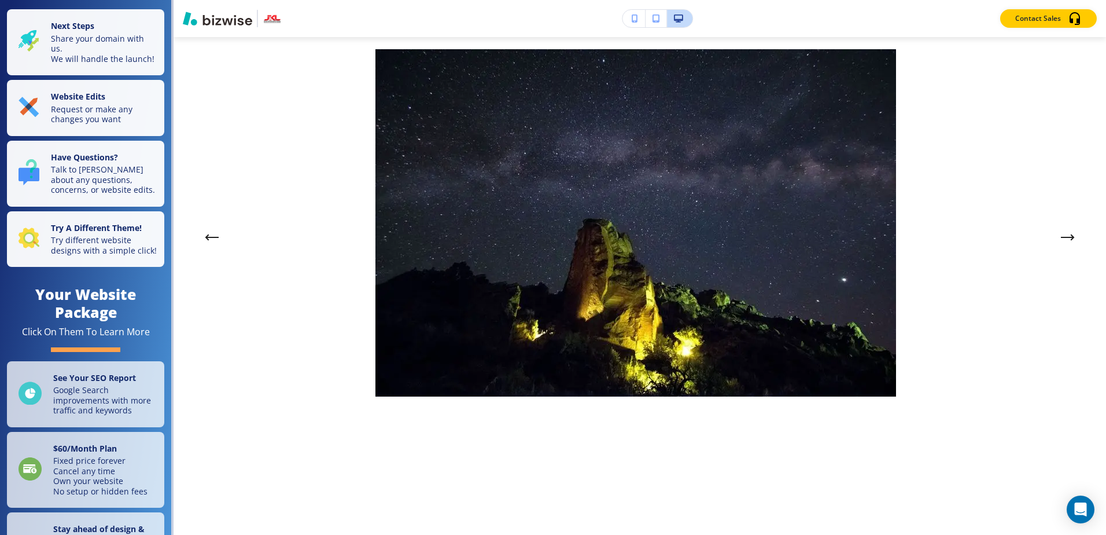
click at [212, 240] on icon "Previous Gallery Image" at bounding box center [212, 237] width 14 height 7
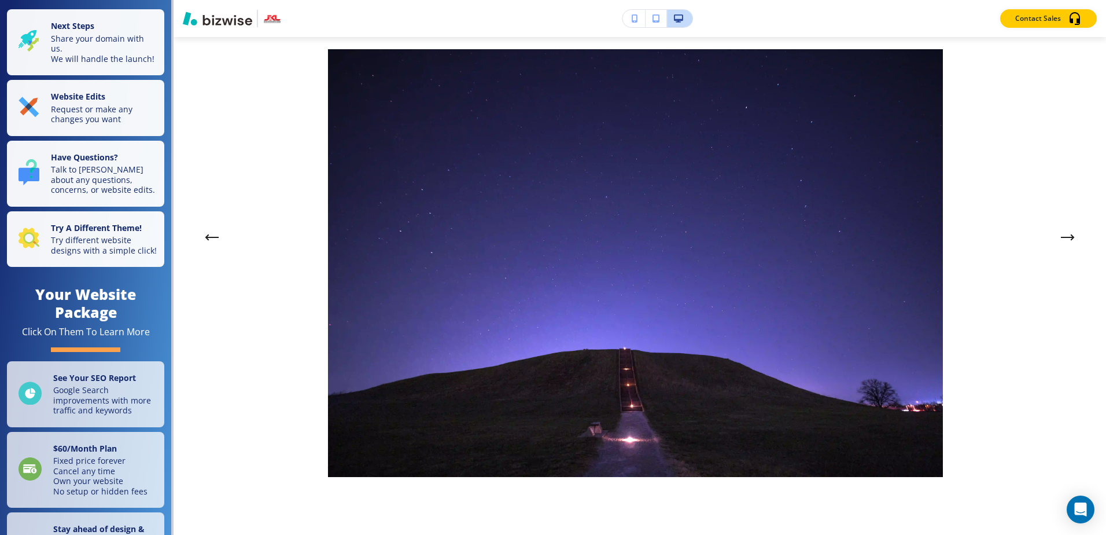
click at [212, 240] on icon "Previous Gallery Image" at bounding box center [212, 237] width 14 height 7
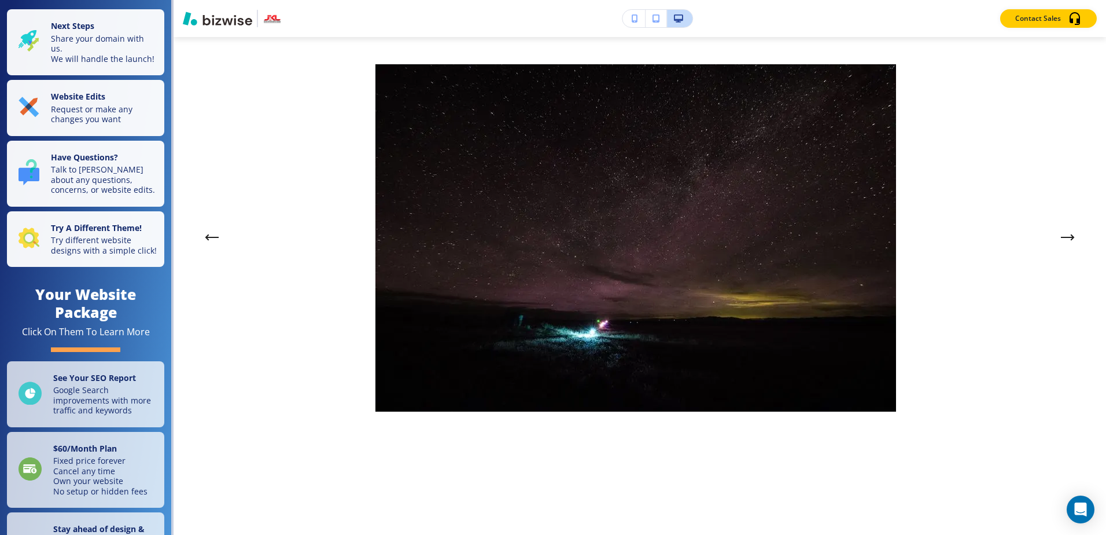
scroll to position [0, 0]
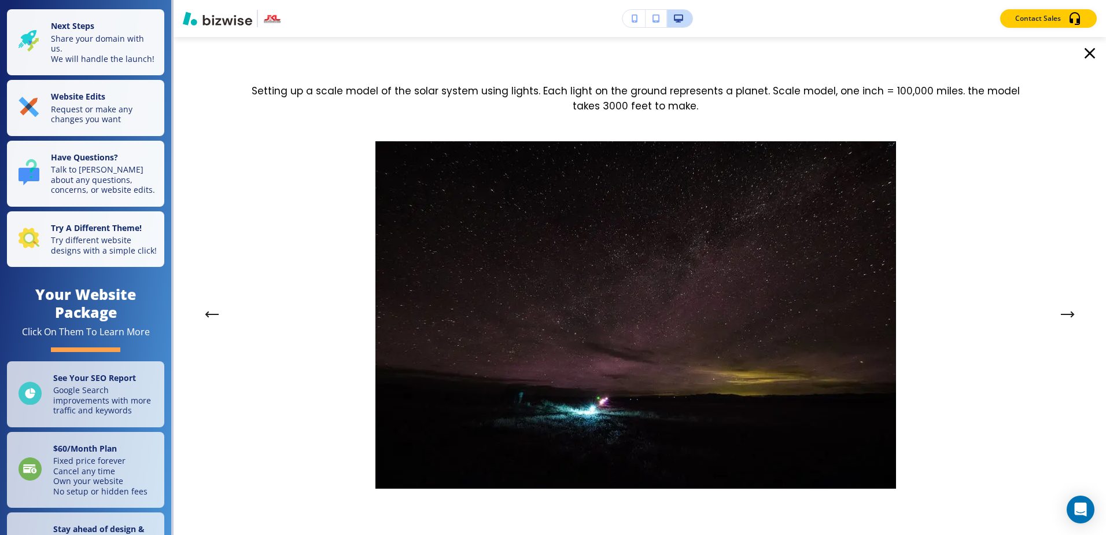
click at [1084, 53] on icon "button" at bounding box center [1090, 53] width 19 height 19
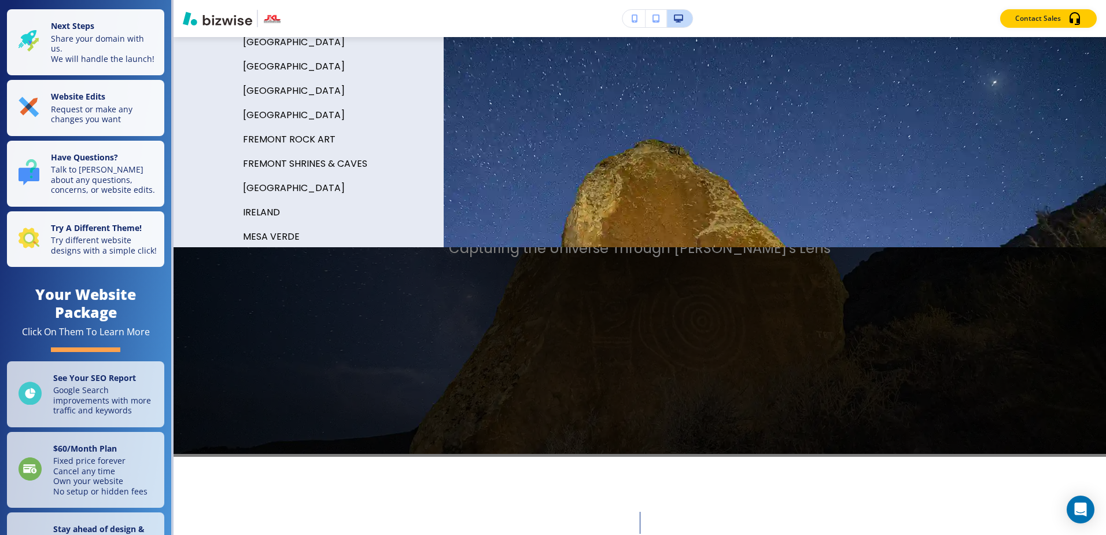
scroll to position [42, 0]
click at [300, 165] on p "FREMONT ROCK ART" at bounding box center [289, 165] width 93 height 17
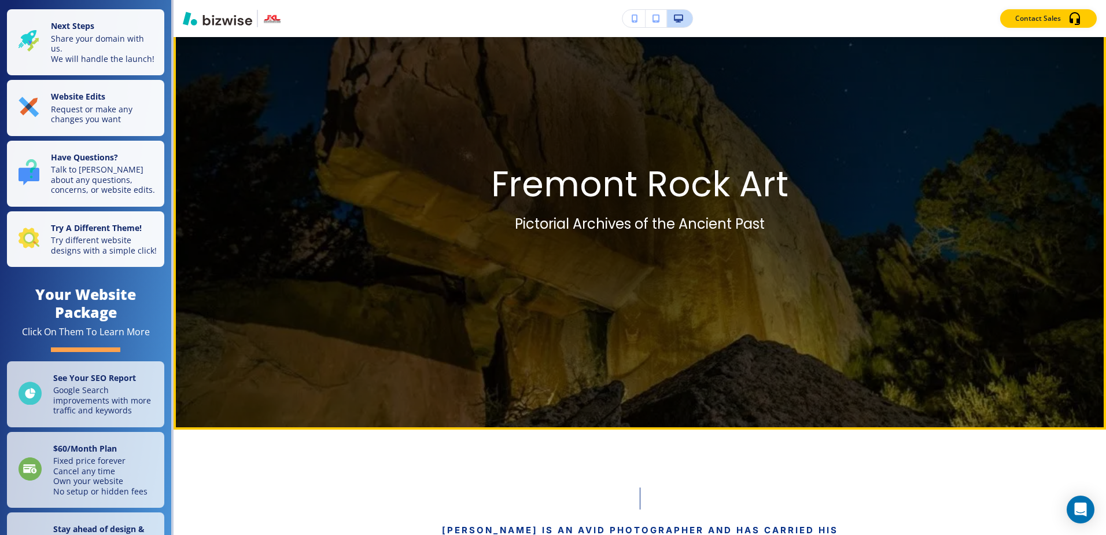
scroll to position [0, 0]
